Goal: Task Accomplishment & Management: Use online tool/utility

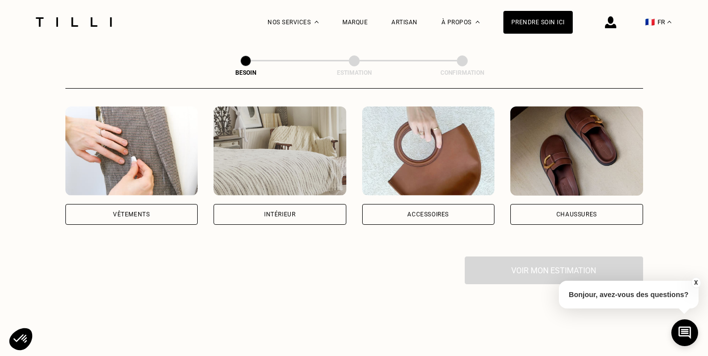
scroll to position [191, 0]
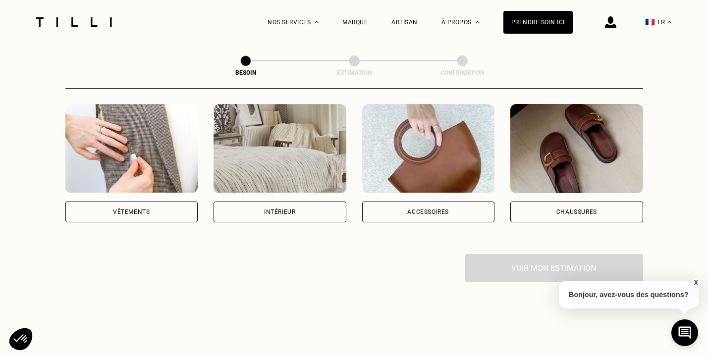
click at [144, 209] on div "Vêtements" at bounding box center [131, 212] width 37 height 6
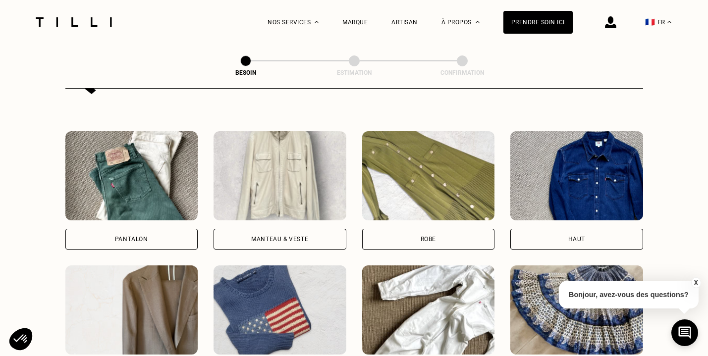
scroll to position [441, 0]
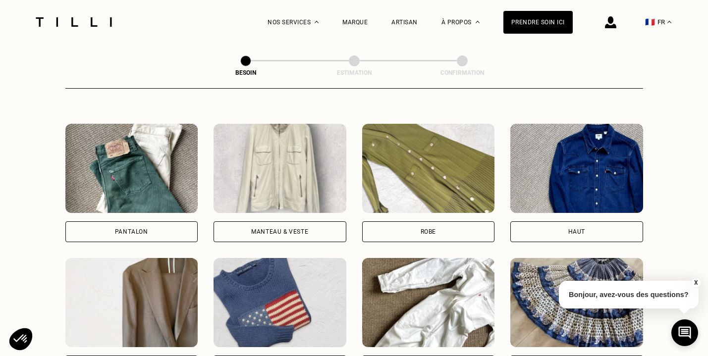
click at [153, 222] on div "Pantalon" at bounding box center [131, 232] width 133 height 21
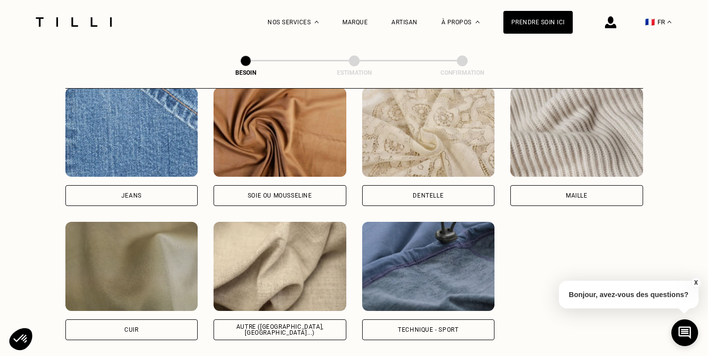
scroll to position [1087, 0]
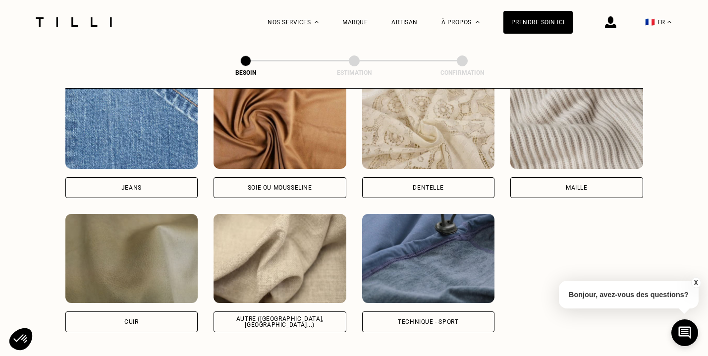
click at [333, 315] on div "Autre ([GEOGRAPHIC_DATA], [GEOGRAPHIC_DATA]...)" at bounding box center [280, 322] width 133 height 21
select select "FR"
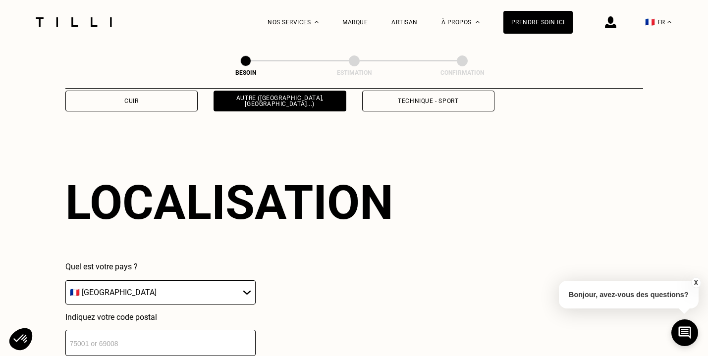
scroll to position [1329, 0]
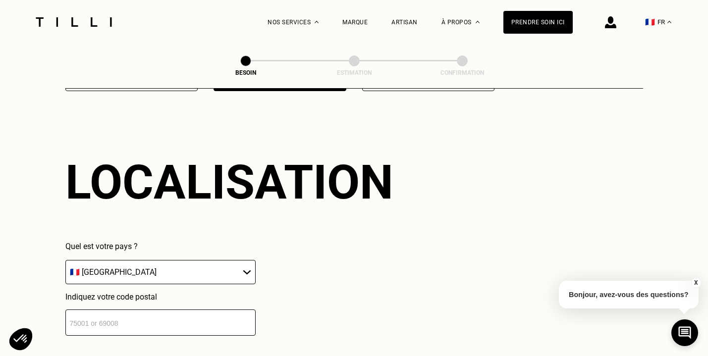
click at [241, 316] on input "number" at bounding box center [160, 323] width 190 height 26
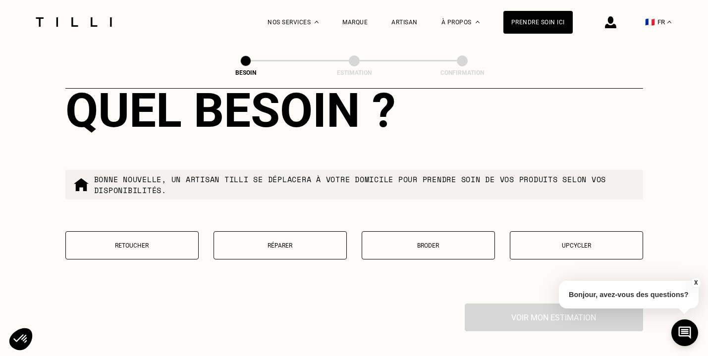
scroll to position [1647, 0]
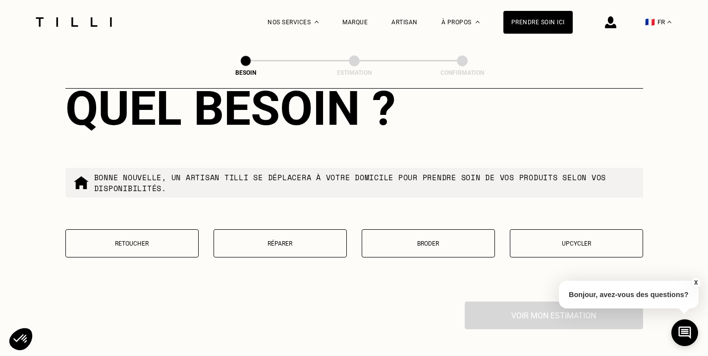
type input "75013"
click at [102, 245] on button "Retoucher" at bounding box center [131, 244] width 133 height 28
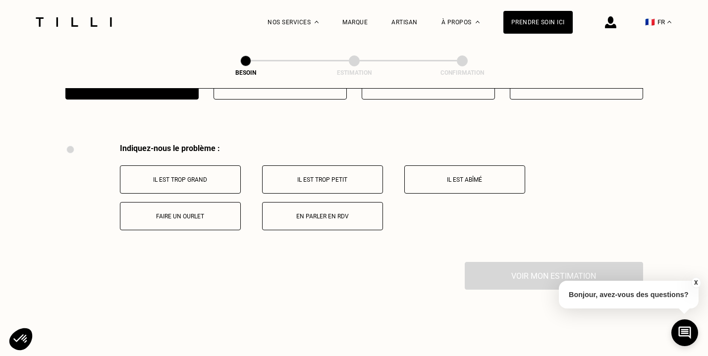
scroll to position [1830, 0]
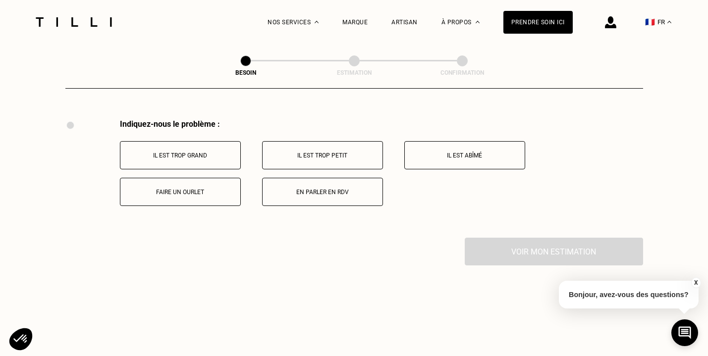
click at [182, 151] on button "Il est trop grand" at bounding box center [180, 155] width 121 height 28
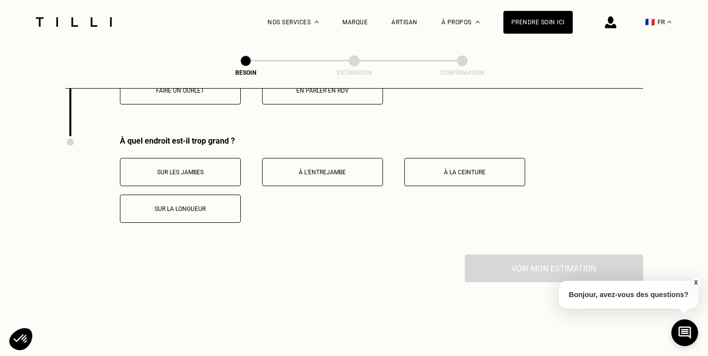
scroll to position [1948, 0]
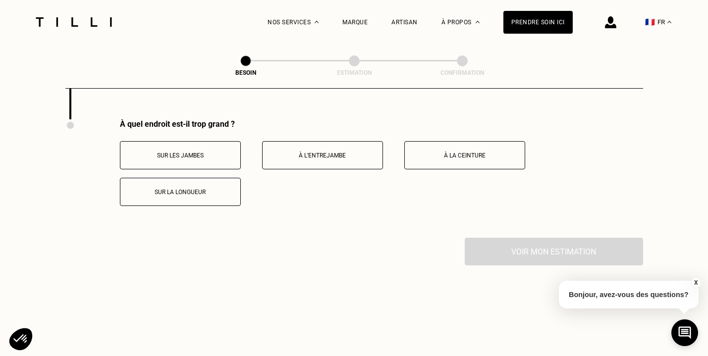
click at [176, 155] on button "Sur les jambes" at bounding box center [180, 155] width 121 height 28
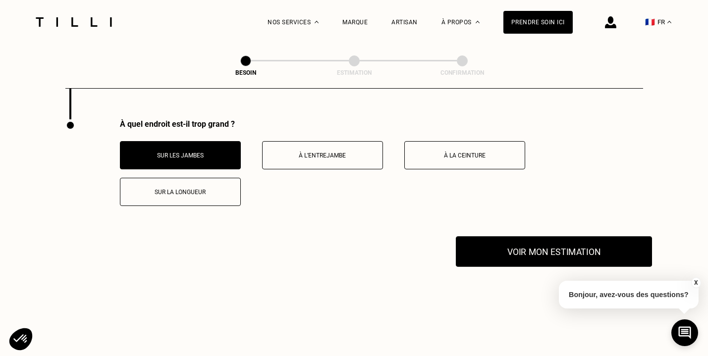
click at [505, 249] on button "Voir mon estimation" at bounding box center [554, 251] width 196 height 31
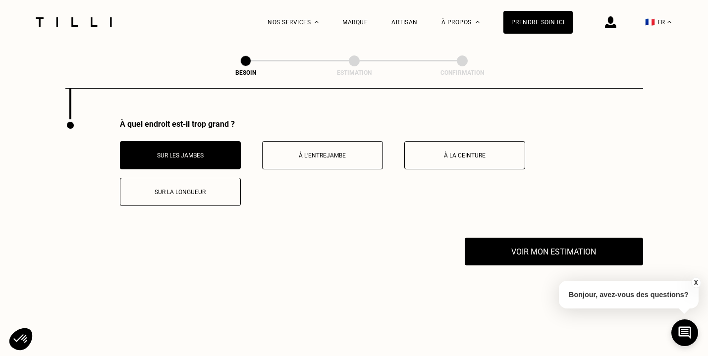
click at [99, 22] on img at bounding box center [73, 21] width 83 height 9
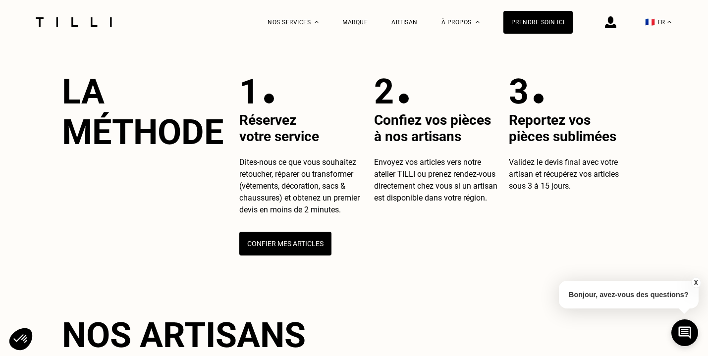
scroll to position [343, 0]
